Goal: Use online tool/utility: Utilize a website feature to perform a specific function

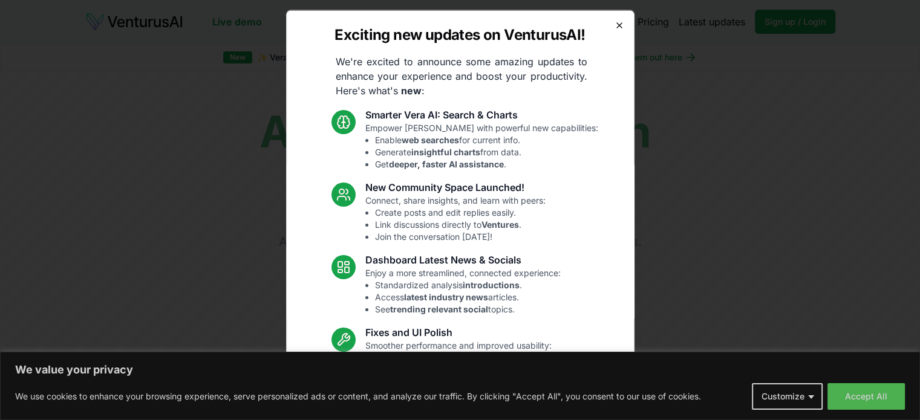
click at [614, 21] on icon "button" at bounding box center [619, 25] width 10 height 10
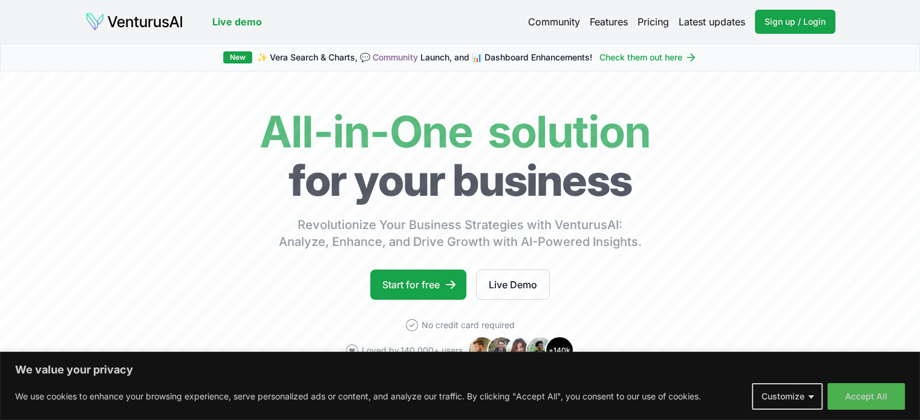
scroll to position [87, 0]
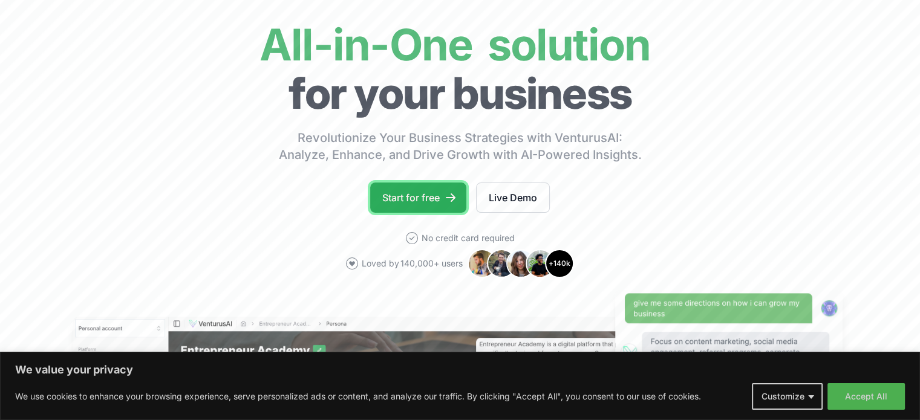
click at [420, 196] on link "Start for free" at bounding box center [418, 198] width 96 height 30
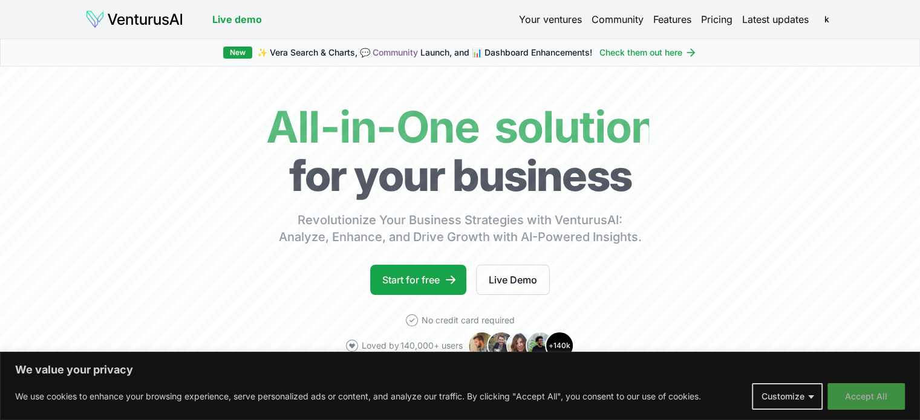
click at [861, 395] on button "Accept All" at bounding box center [865, 396] width 77 height 27
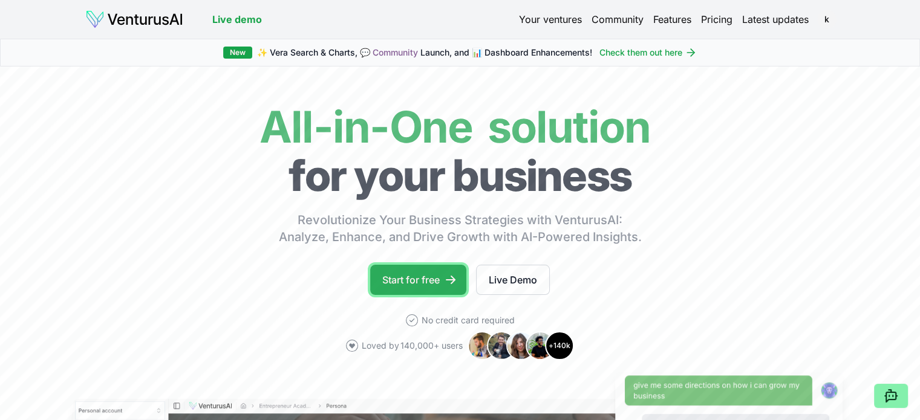
click at [409, 285] on link "Start for free" at bounding box center [418, 280] width 96 height 30
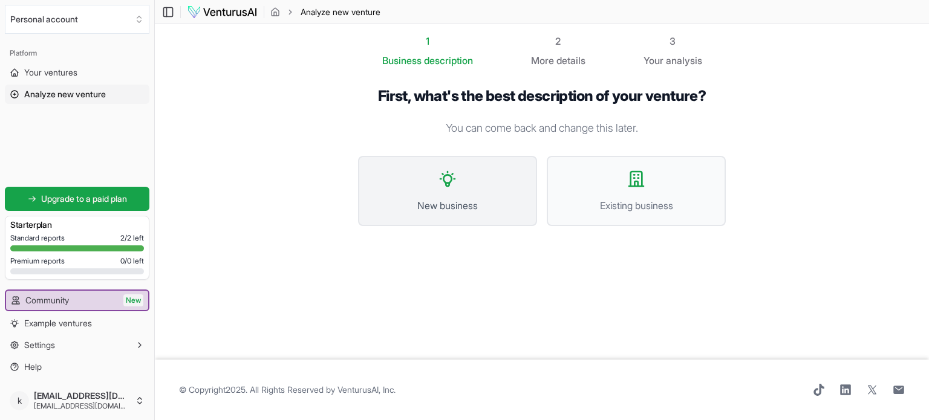
click at [449, 197] on button "New business" at bounding box center [447, 191] width 179 height 70
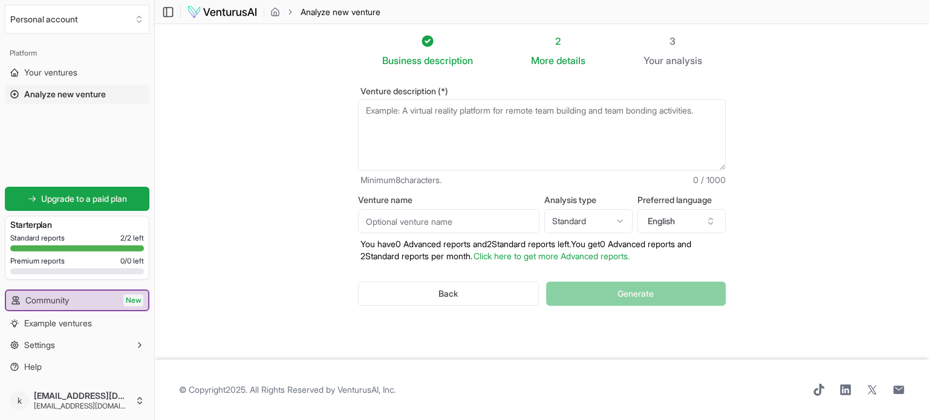
click at [394, 123] on textarea "Venture description (*)" at bounding box center [542, 134] width 368 height 71
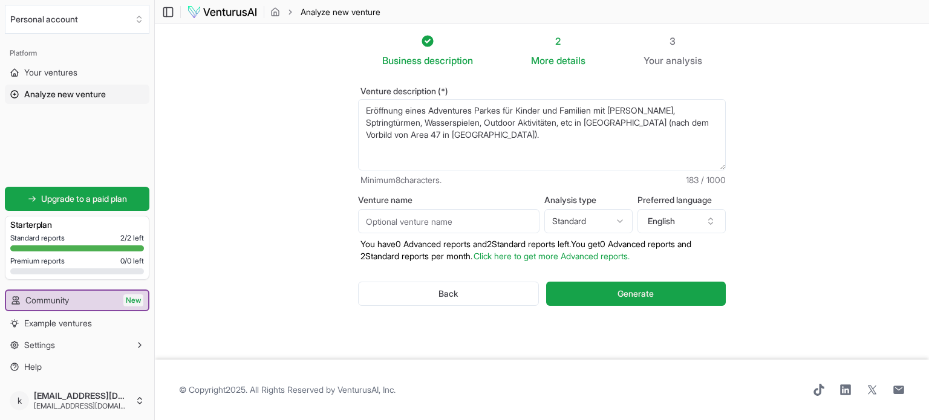
click at [629, 123] on textarea "Eröffnung eines Adventures Parkes für Kinder und Familien mit [PERSON_NAME]" at bounding box center [542, 134] width 368 height 71
click at [673, 125] on textarea "Eröffnung eines Adventures Parkes für Kinder und Familien mit Rutschen" at bounding box center [542, 134] width 368 height 71
click at [497, 134] on textarea "Eröffnung eines Adventures Parkes für Kinder und Familien mit Rutschen" at bounding box center [542, 134] width 368 height 71
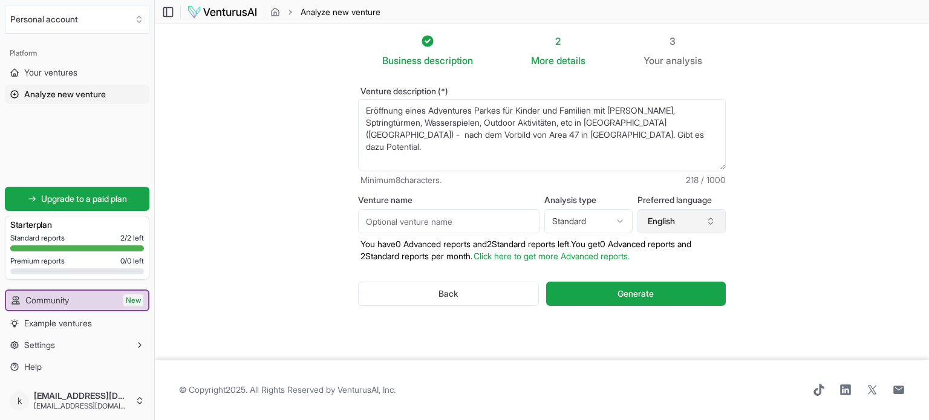
type textarea "Eröffnung eines Adventures Parkes für Kinder und Familien mit Rutschen, Sptring…"
click at [711, 220] on icon "button" at bounding box center [711, 222] width 10 height 10
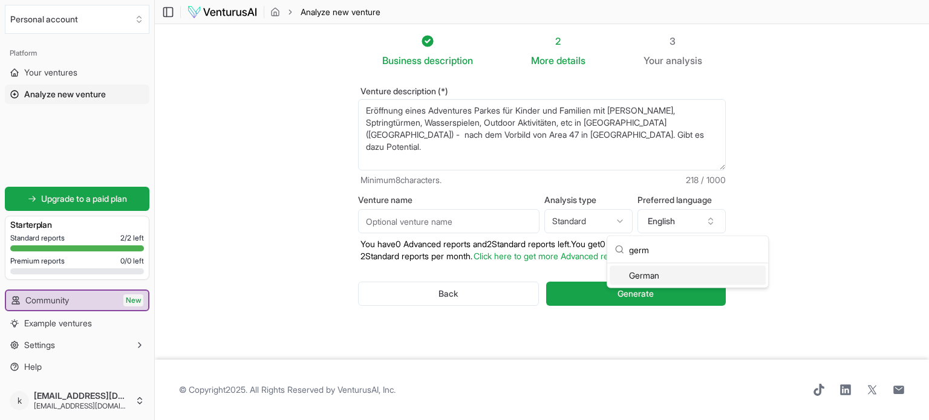
type input "germ"
click at [656, 275] on div "German" at bounding box center [688, 275] width 156 height 19
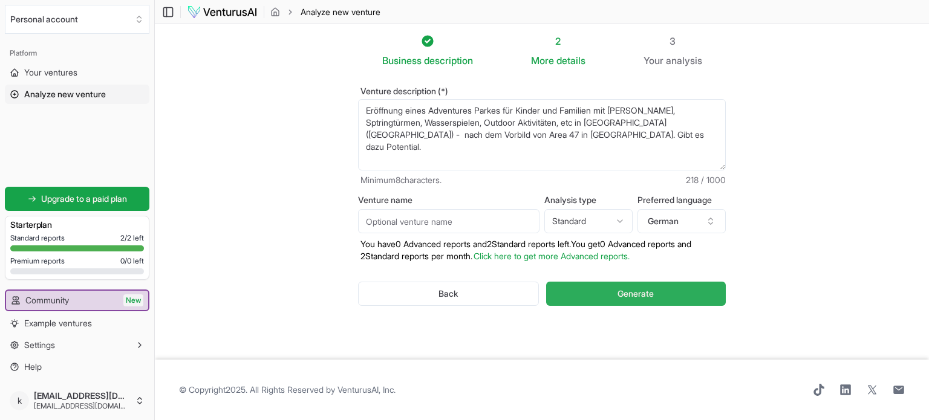
click at [634, 294] on span "Generate" at bounding box center [635, 294] width 36 height 12
